Goal: Contribute content: Contribute content

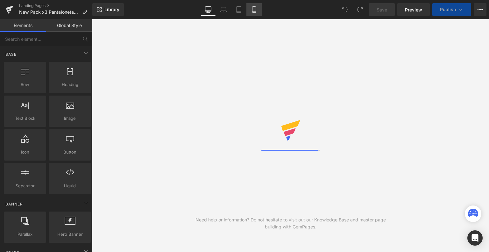
click at [256, 9] on icon at bounding box center [254, 10] width 4 height 6
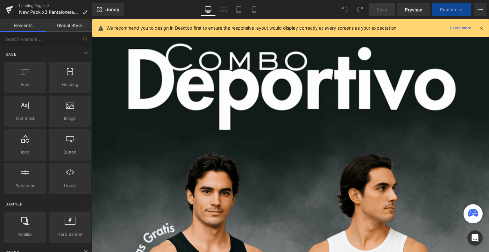
click at [482, 27] on icon at bounding box center [482, 28] width 6 height 6
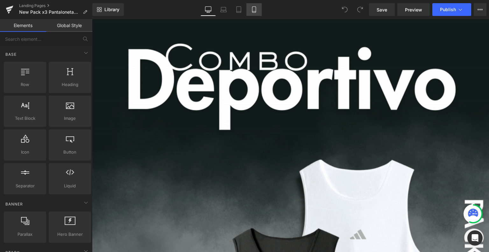
click at [256, 10] on icon at bounding box center [254, 9] width 6 height 6
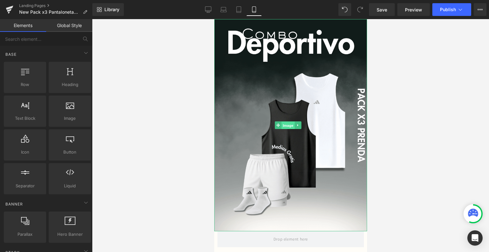
click at [287, 122] on span "Image" at bounding box center [288, 126] width 13 height 8
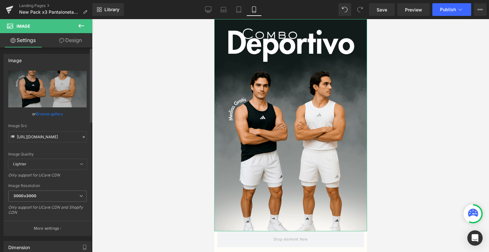
click at [51, 113] on link "Browse gallery" at bounding box center [49, 113] width 27 height 11
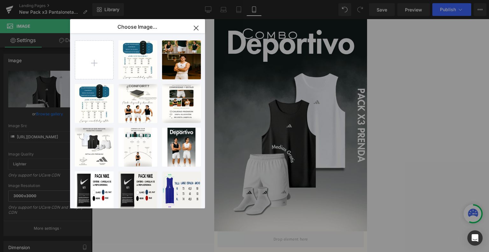
type input "C:\fakepath\ezgif-5e780630411bd3.gif"
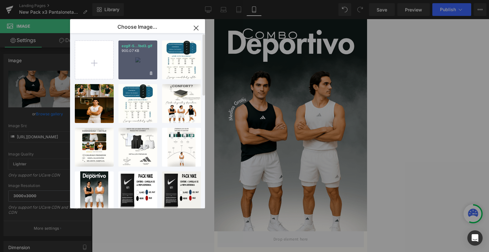
click at [141, 60] on div "ezgif-5...1bd3.gif 900.07 KB" at bounding box center [138, 59] width 39 height 39
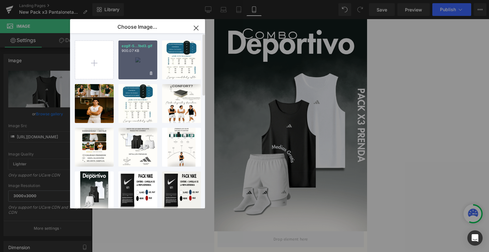
type input "[URL][DOMAIN_NAME]"
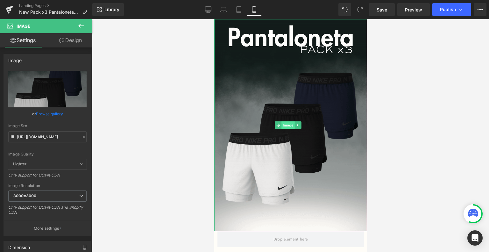
click at [284, 121] on span "Image" at bounding box center [288, 125] width 13 height 8
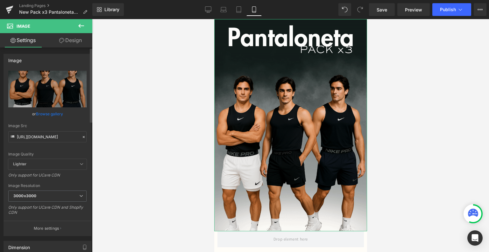
click at [46, 112] on link "Browse gallery" at bounding box center [49, 113] width 27 height 11
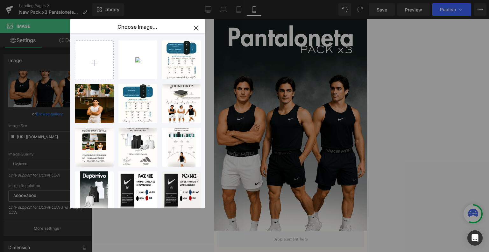
type input "C:\fakepath\ezgif-56cad401636ed3.gif"
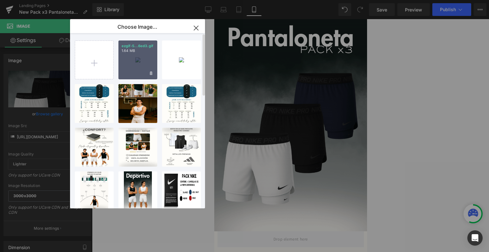
click at [141, 53] on div "ezgif-5...6ed3.gif 1.64 MB" at bounding box center [138, 59] width 39 height 39
type input "[URL][DOMAIN_NAME]"
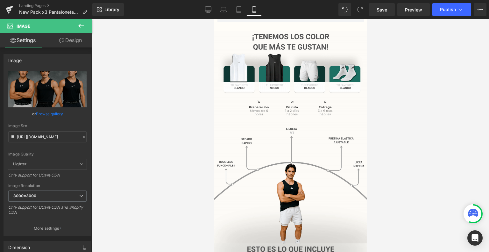
scroll to position [227, 0]
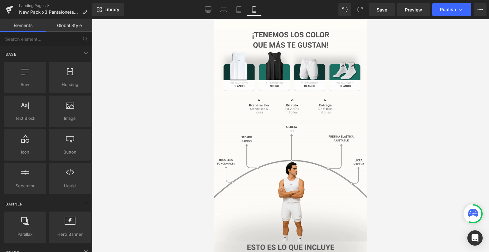
click at [461, 91] on div at bounding box center [290, 135] width 397 height 233
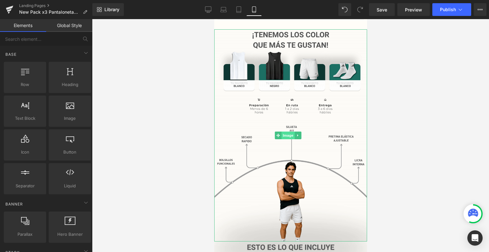
click at [286, 132] on span "Image" at bounding box center [288, 136] width 13 height 8
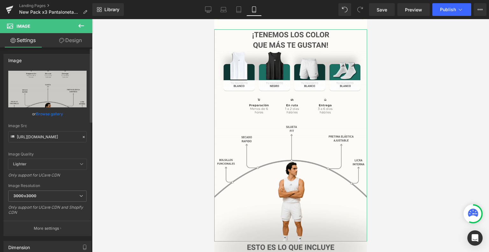
click at [57, 114] on link "Browse gallery" at bounding box center [49, 113] width 27 height 11
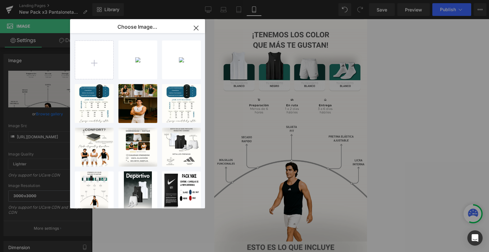
type input "C:\fakepath\ezgif-5560778ccb8e53.gif"
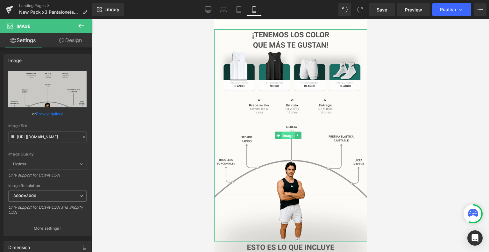
click at [288, 132] on span "Image" at bounding box center [288, 136] width 13 height 8
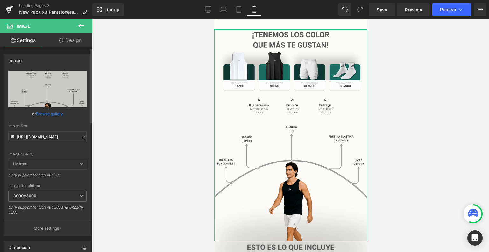
click at [57, 114] on link "Browse gallery" at bounding box center [49, 113] width 27 height 11
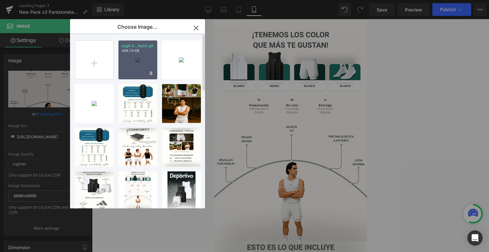
click at [147, 65] on div "ezgif-5...8e53.gif 446.74 KB" at bounding box center [138, 59] width 39 height 39
type input "[URL][DOMAIN_NAME]"
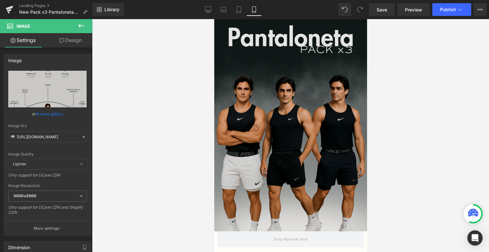
scroll to position [0, 0]
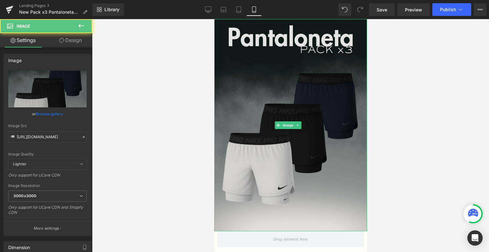
click at [281, 112] on img at bounding box center [290, 125] width 153 height 212
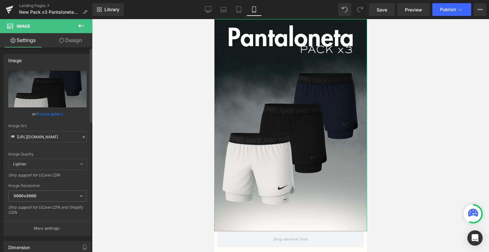
click at [53, 111] on link "Browse gallery" at bounding box center [49, 113] width 27 height 11
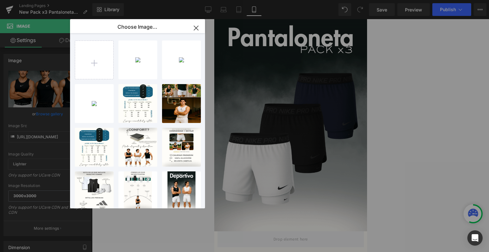
type input "C:\fakepath\Landing Pantalonetas Nike pro (5).png"
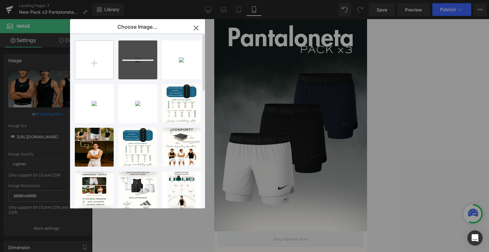
click at [95, 75] on input "file" at bounding box center [94, 60] width 38 height 38
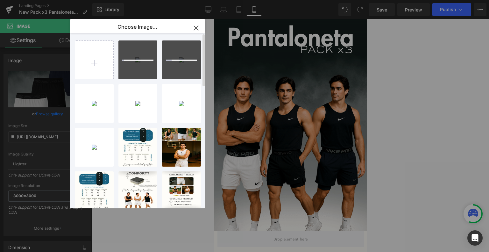
type input "C:\fakepath\Landing Pantalonetas Nike pro (8).png"
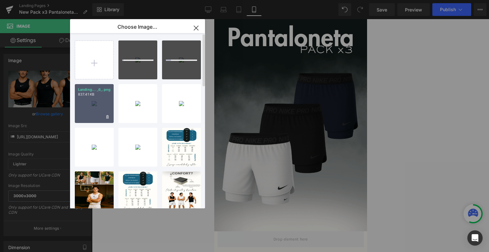
type input "C:\fakepath\Landing Pantalonetas Nike pro (9).png"
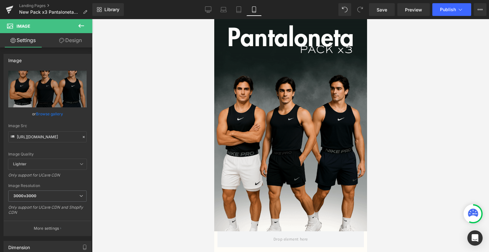
click at [436, 0] on div "Image You are previewing how the will restyle your page. You can not edit Eleme…" at bounding box center [244, 0] width 489 height 0
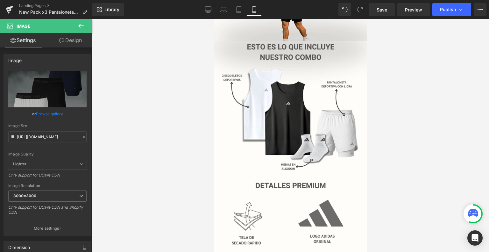
scroll to position [419, 0]
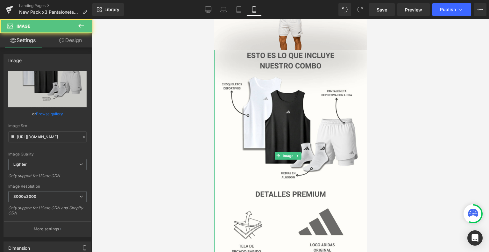
click at [305, 126] on img at bounding box center [290, 156] width 153 height 212
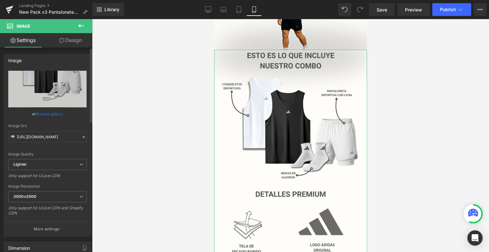
click at [55, 112] on link "Browse gallery" at bounding box center [49, 113] width 27 height 11
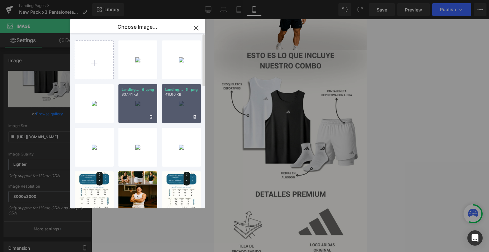
click at [189, 104] on div "Landing... _5_.png 411.60 KB" at bounding box center [181, 103] width 39 height 39
type input "[URL][DOMAIN_NAME]"
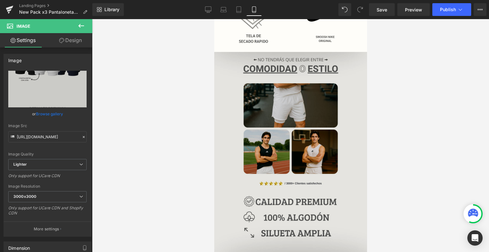
scroll to position [630, 0]
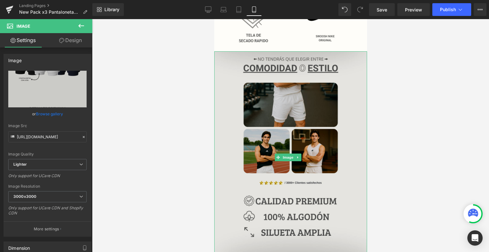
click at [281, 113] on img at bounding box center [290, 157] width 153 height 212
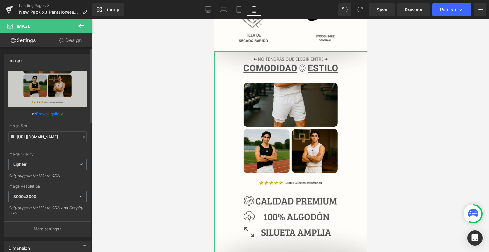
click at [52, 114] on link "Browse gallery" at bounding box center [49, 113] width 27 height 11
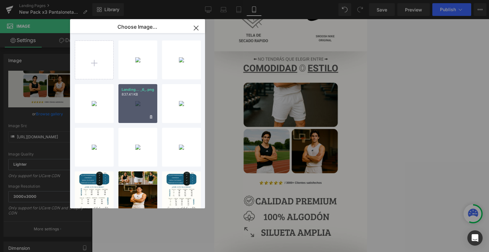
click at [143, 110] on div "Landing... _6_.png 837.41 KB" at bounding box center [138, 103] width 39 height 39
type input "[URL][DOMAIN_NAME]"
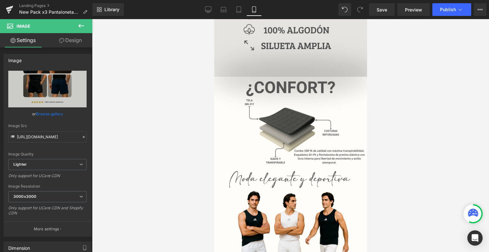
scroll to position [818, 0]
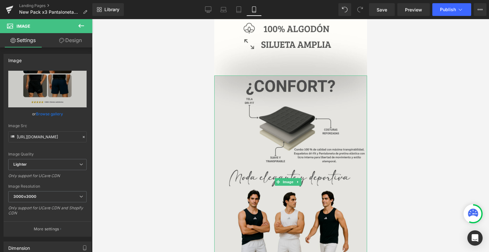
click at [290, 143] on img at bounding box center [290, 181] width 153 height 212
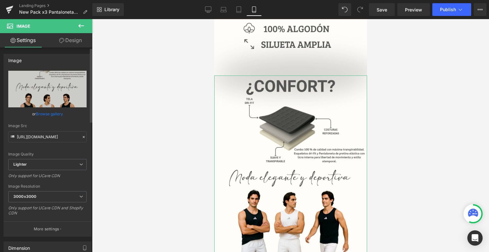
click at [57, 114] on link "Browse gallery" at bounding box center [49, 113] width 27 height 11
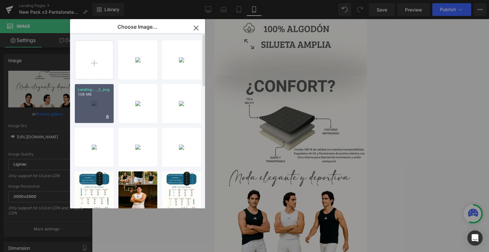
click at [91, 107] on div "Landing... _7_.png 1.08 MB" at bounding box center [94, 103] width 39 height 39
type input "[URL][DOMAIN_NAME]"
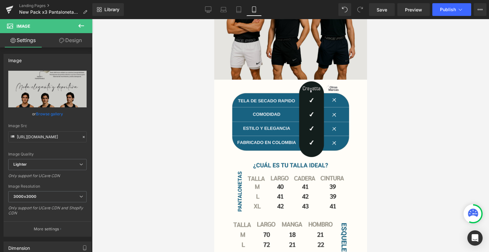
scroll to position [1027, 0]
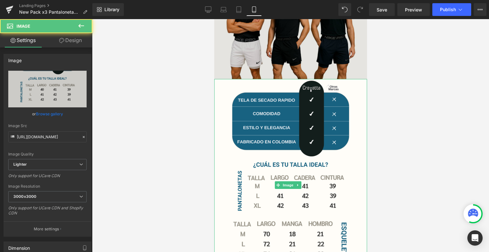
click at [283, 144] on img at bounding box center [290, 185] width 153 height 212
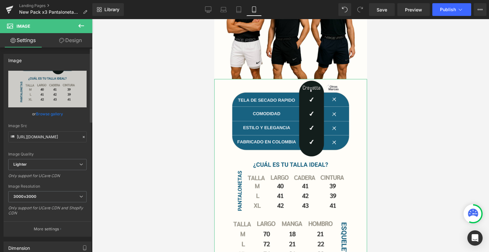
click at [50, 114] on link "Browse gallery" at bounding box center [49, 113] width 27 height 11
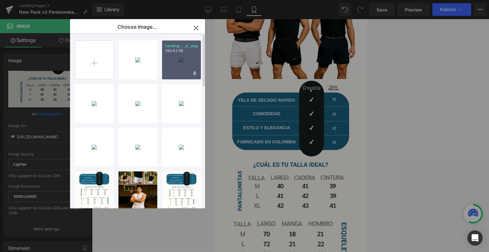
click at [176, 58] on div "Landing... _8_.png 560.62 KB" at bounding box center [181, 59] width 39 height 39
type input "[URL][DOMAIN_NAME]"
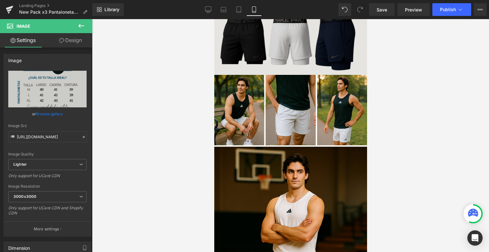
scroll to position [1245, 0]
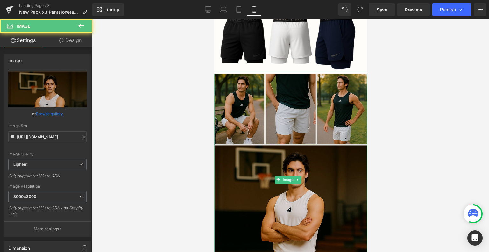
click at [280, 138] on div "Image" at bounding box center [290, 180] width 153 height 212
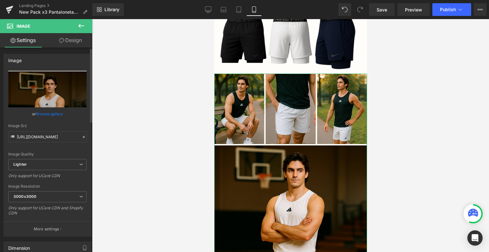
click at [50, 114] on link "Browse gallery" at bounding box center [49, 113] width 27 height 11
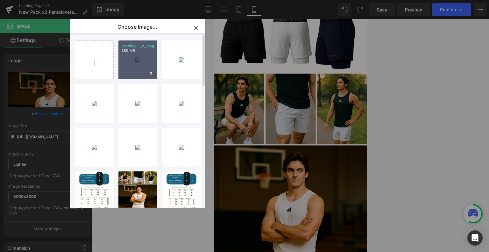
click at [138, 56] on div "Landing... _9_.png 1.59 MB" at bounding box center [138, 59] width 39 height 39
type input "[URL][DOMAIN_NAME]"
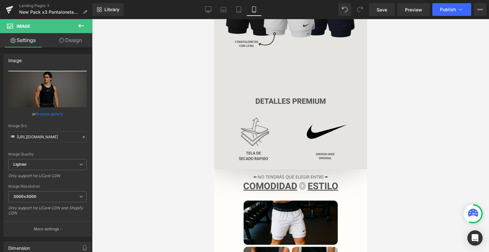
scroll to position [511, 0]
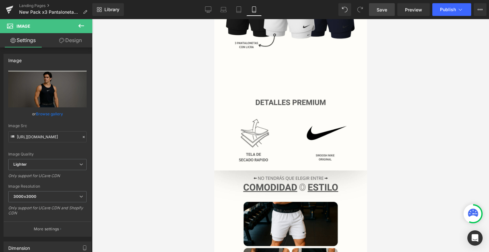
click at [382, 10] on span "Save" at bounding box center [382, 9] width 11 height 7
